Goal: Task Accomplishment & Management: Use online tool/utility

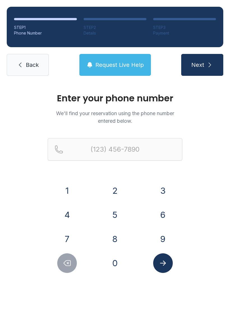
click at [167, 184] on button "3" at bounding box center [163, 191] width 20 height 20
click at [67, 189] on button "1" at bounding box center [67, 191] width 20 height 20
click at [118, 215] on button "5" at bounding box center [115, 215] width 20 height 20
click at [66, 211] on button "4" at bounding box center [67, 215] width 20 height 20
click at [118, 233] on button "8" at bounding box center [115, 239] width 20 height 20
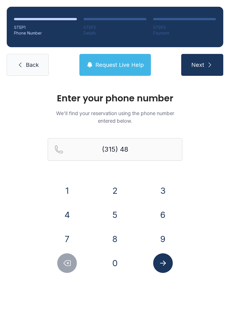
click at [71, 207] on button "4" at bounding box center [67, 215] width 20 height 20
click at [116, 235] on button "8" at bounding box center [115, 239] width 20 height 20
click at [68, 236] on button "7" at bounding box center [67, 239] width 20 height 20
click at [68, 234] on button "7" at bounding box center [67, 239] width 20 height 20
click at [68, 209] on button "4" at bounding box center [67, 215] width 20 height 20
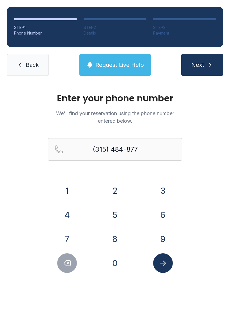
type input "[PHONE_NUMBER]"
click at [165, 261] on icon "Submit lookup form" at bounding box center [163, 263] width 8 height 8
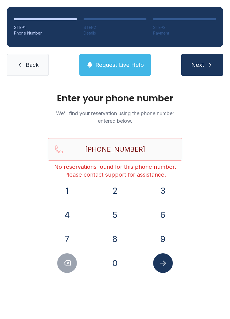
click at [206, 66] on button "Next" at bounding box center [202, 65] width 42 height 22
click at [32, 63] on span "Back" at bounding box center [32, 65] width 13 height 8
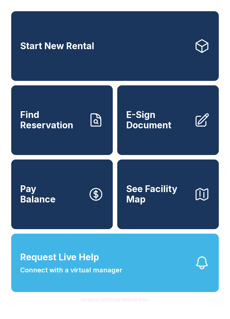
click at [174, 130] on span "E-Sign Document" at bounding box center [157, 120] width 63 height 20
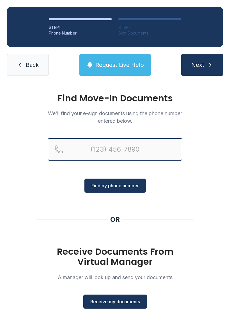
click at [89, 148] on input "Reservation phone number" at bounding box center [115, 149] width 135 height 22
type input "[PHONE_NUMBER]"
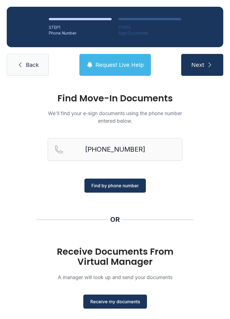
click at [132, 184] on span "Find by phone number" at bounding box center [114, 185] width 47 height 7
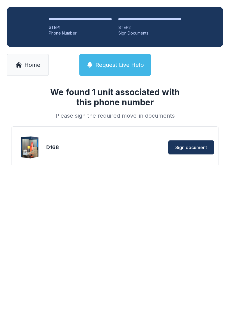
click at [200, 149] on span "Sign document" at bounding box center [191, 147] width 32 height 7
click at [49, 147] on div "D168" at bounding box center [79, 147] width 67 height 8
click at [70, 148] on div "D168" at bounding box center [79, 147] width 67 height 8
click at [196, 147] on span "Sign document" at bounding box center [191, 147] width 32 height 7
click at [21, 68] on icon at bounding box center [18, 64] width 7 height 7
